Goal: Navigation & Orientation: Find specific page/section

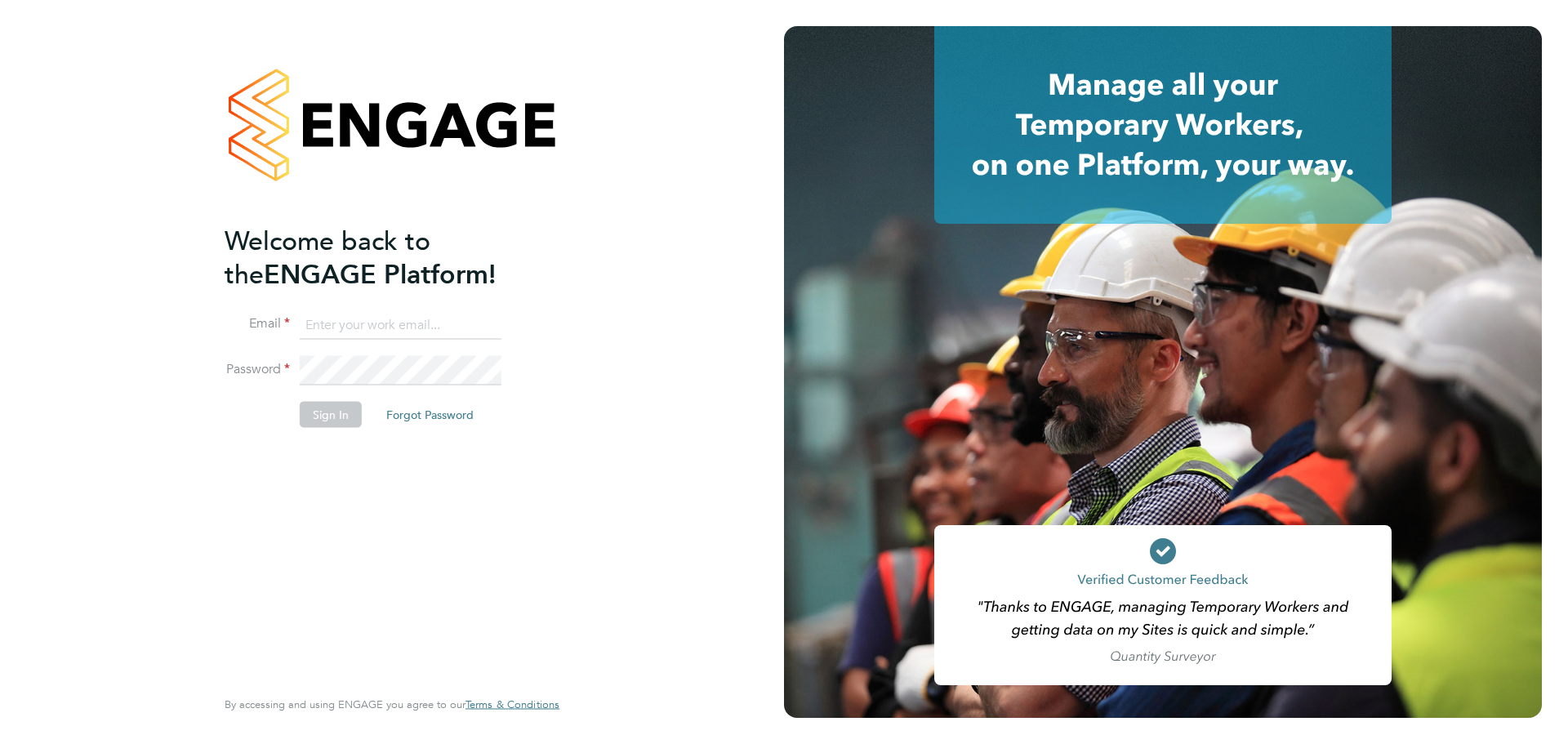
click at [398, 323] on input at bounding box center [400, 324] width 202 height 29
type input "1derekkeegan@gmail.com"
click at [332, 401] on button "Sign In" at bounding box center [331, 414] width 62 height 26
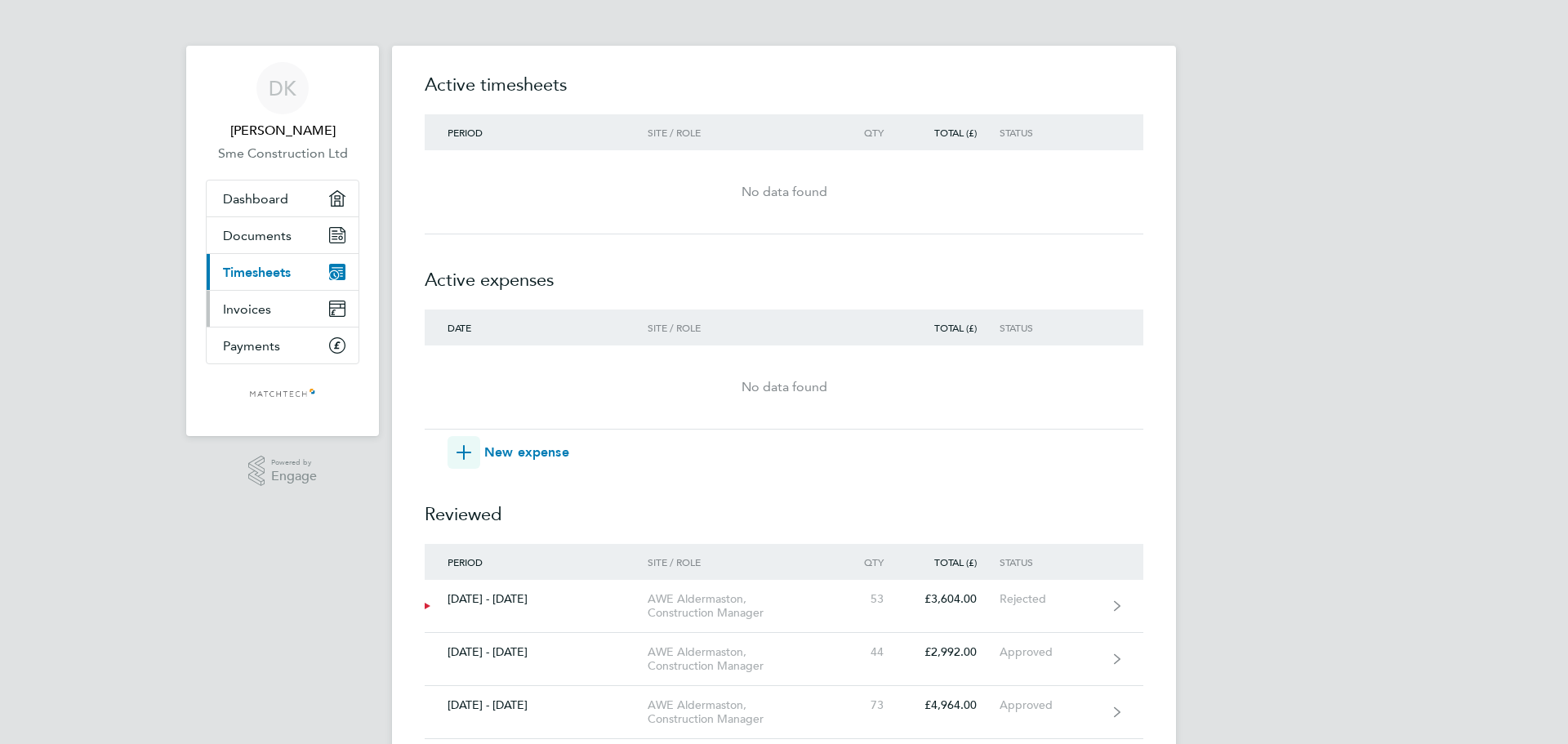
click at [257, 304] on span "Invoices" at bounding box center [247, 309] width 48 height 16
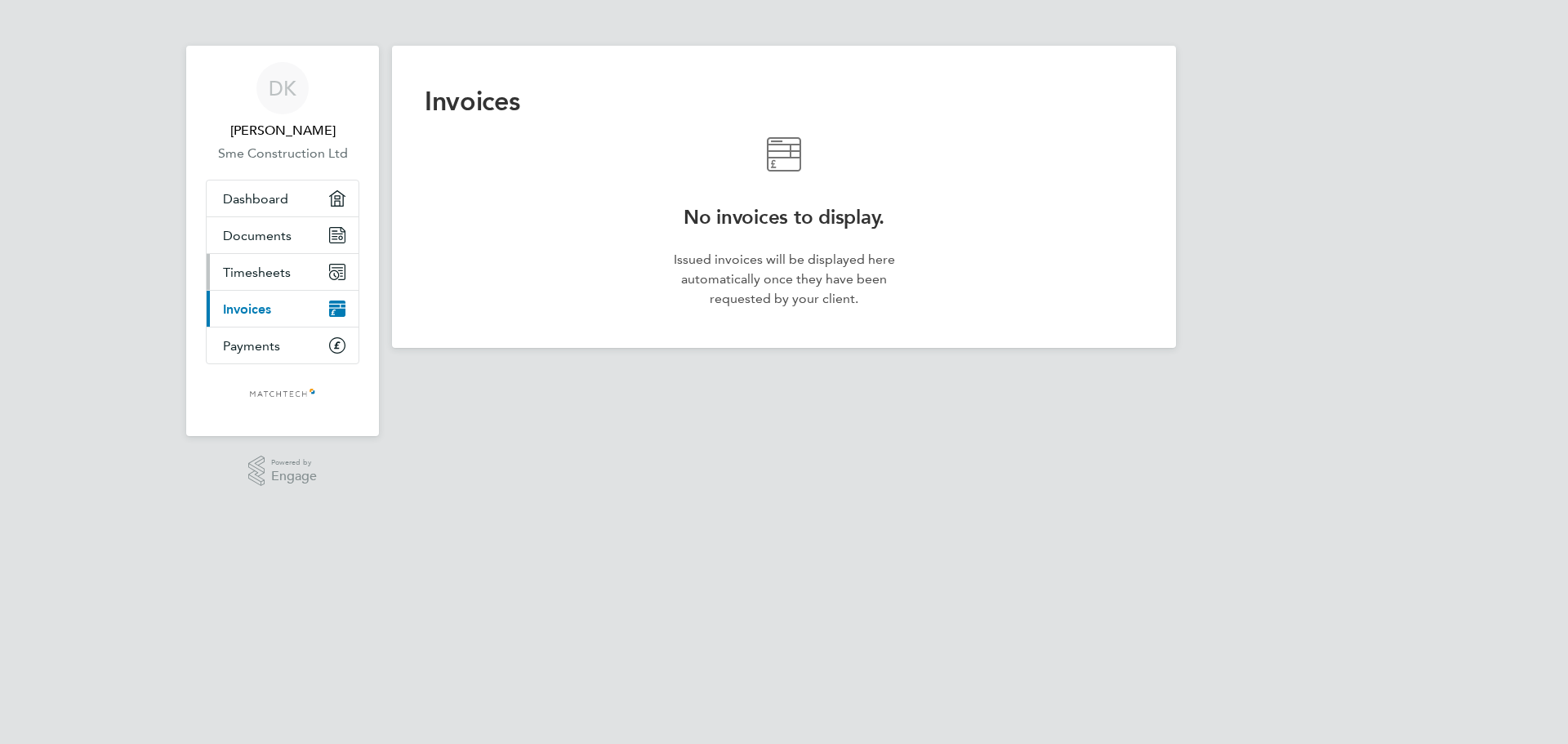
click at [258, 276] on span "Timesheets" at bounding box center [256, 272] width 68 height 16
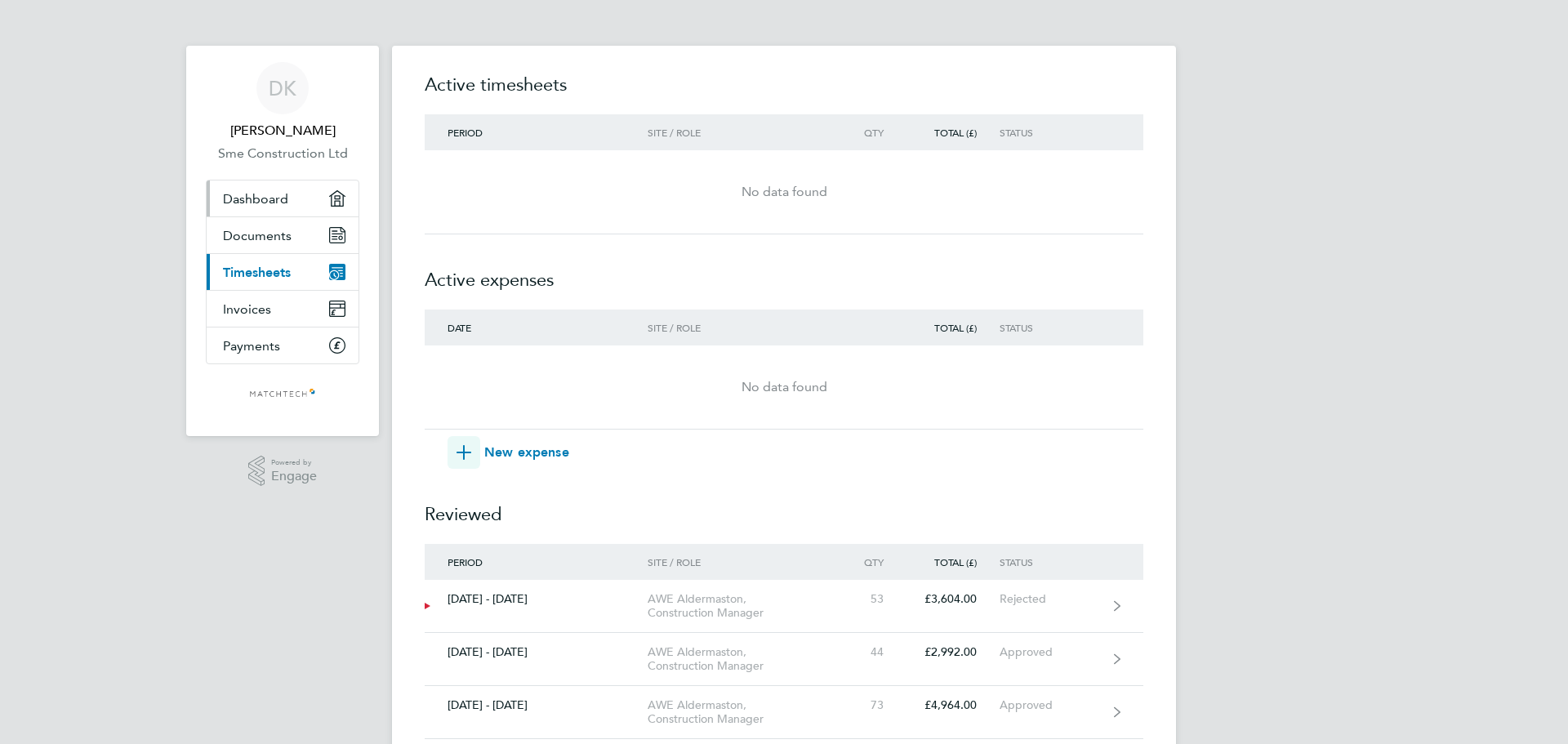
click at [254, 201] on span "Dashboard" at bounding box center [256, 199] width 65 height 16
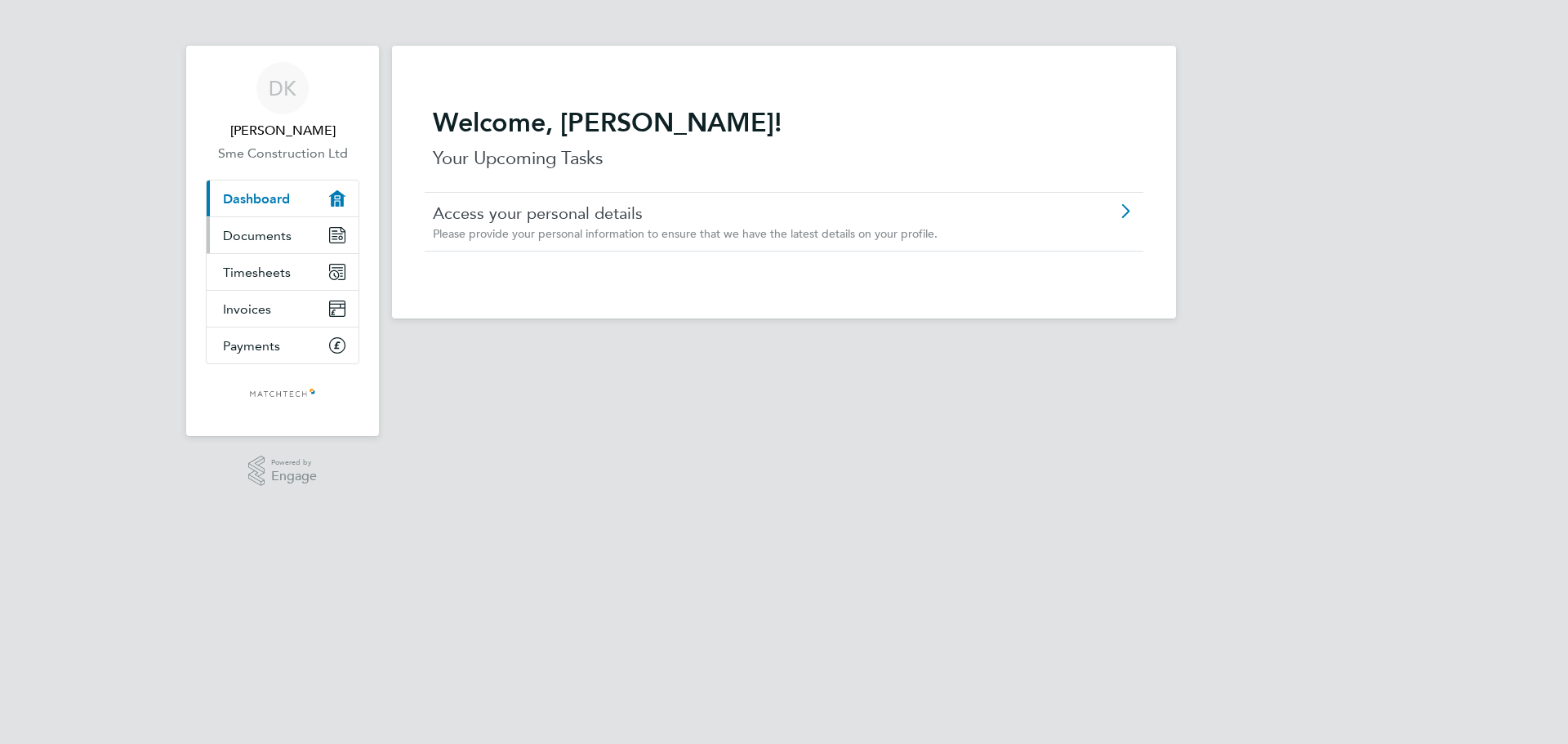
click at [264, 236] on span "Documents" at bounding box center [257, 236] width 69 height 16
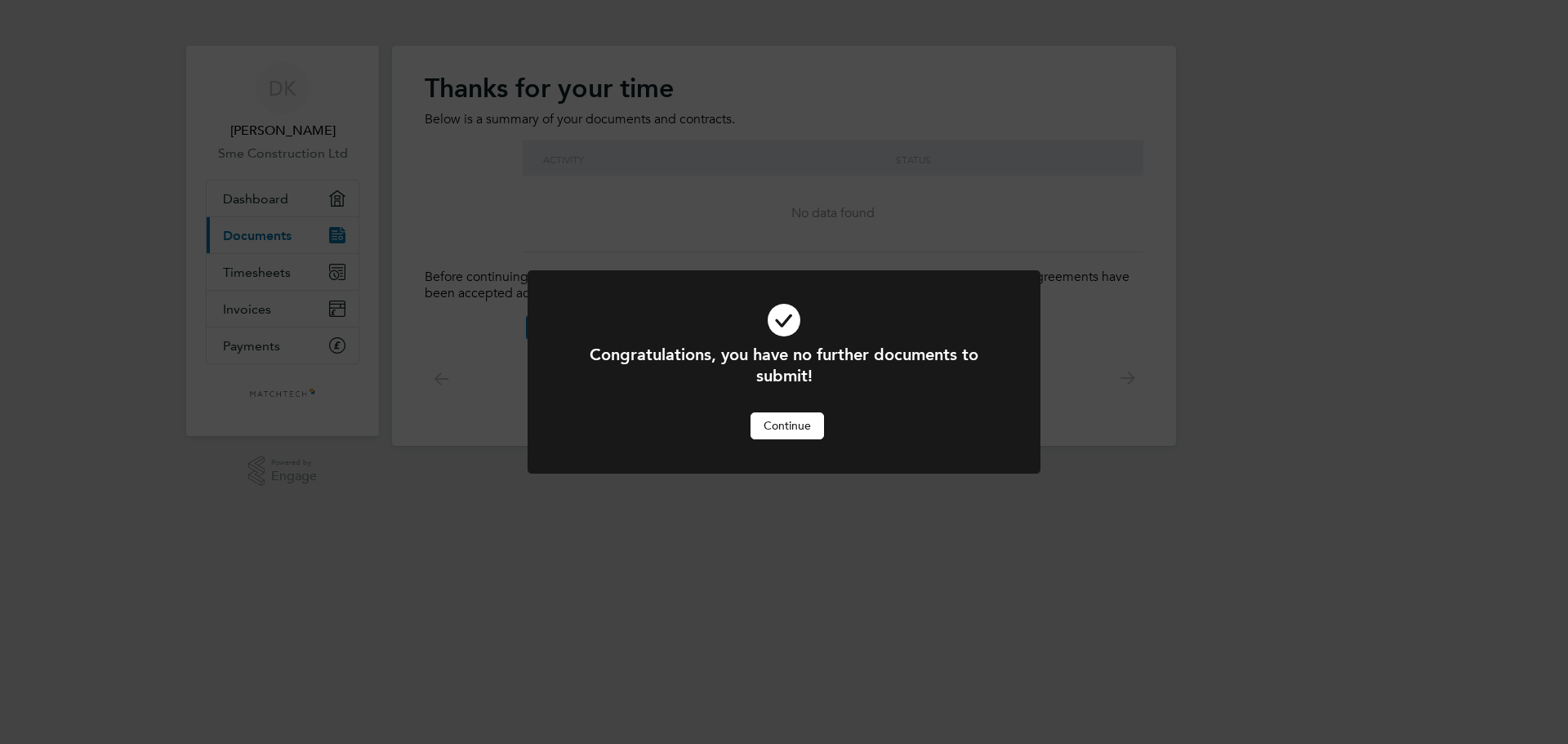
click at [794, 426] on button "Continue" at bounding box center [787, 426] width 73 height 26
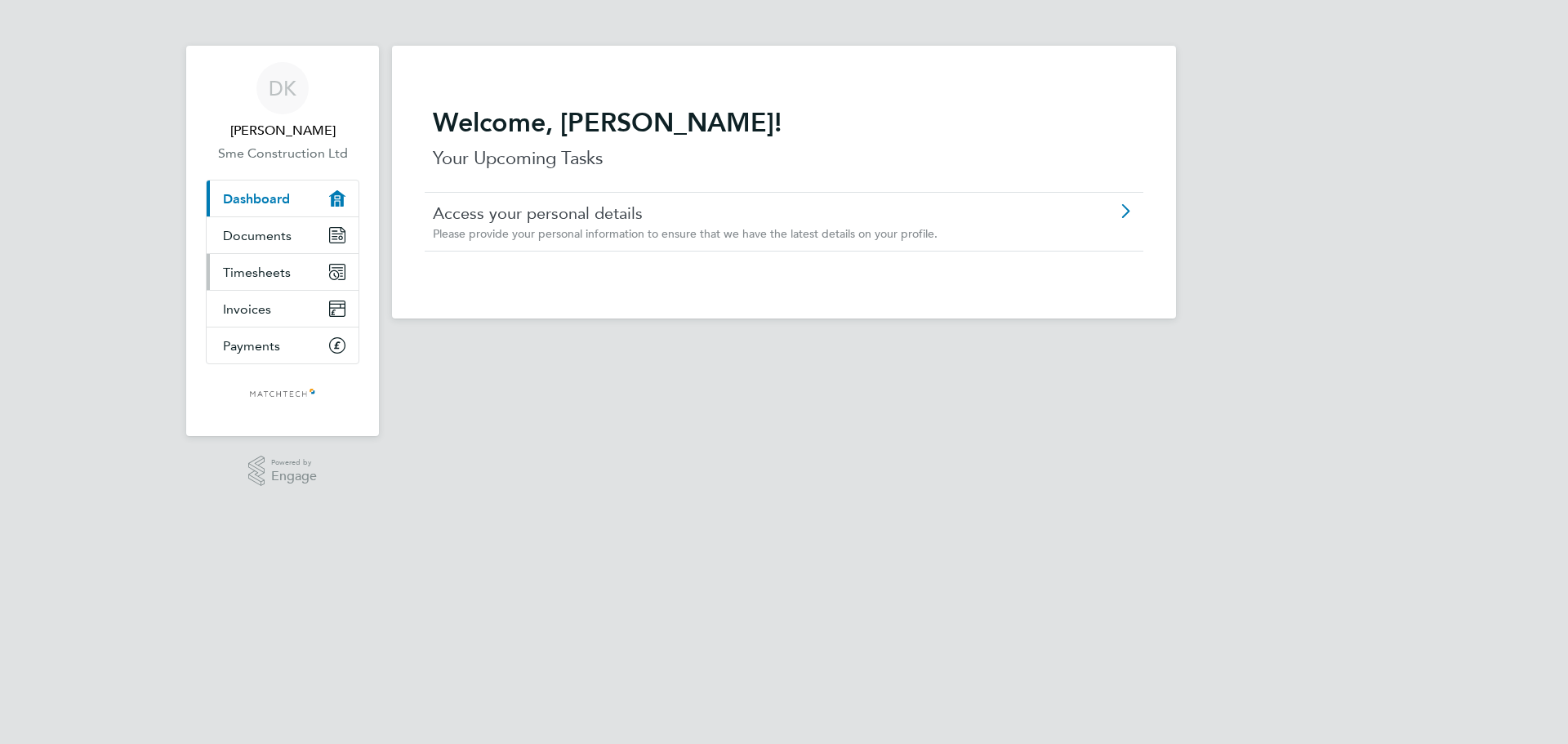
click at [256, 273] on span "Timesheets" at bounding box center [256, 272] width 68 height 16
